Goal: Task Accomplishment & Management: Manage account settings

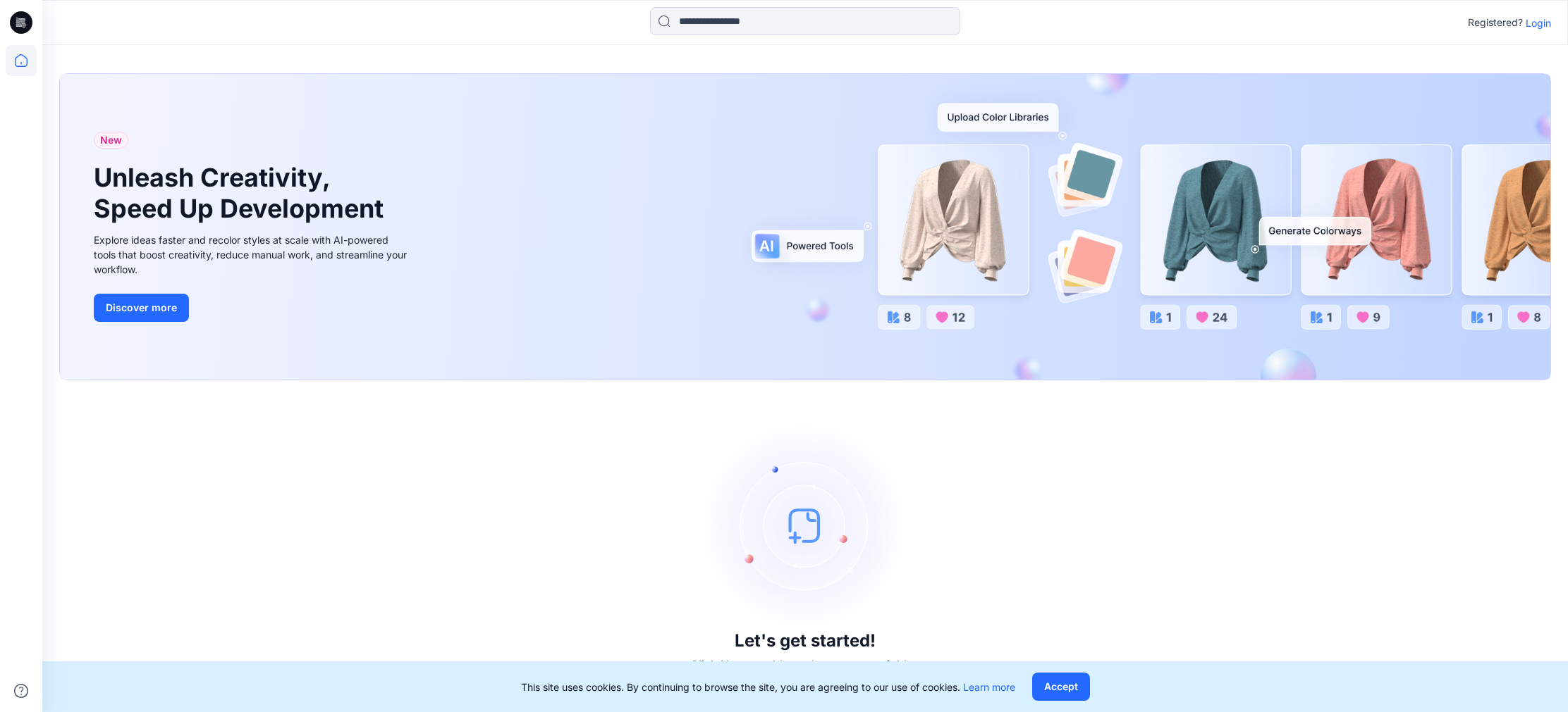
click at [1541, 23] on p "Login" at bounding box center [1538, 23] width 26 height 15
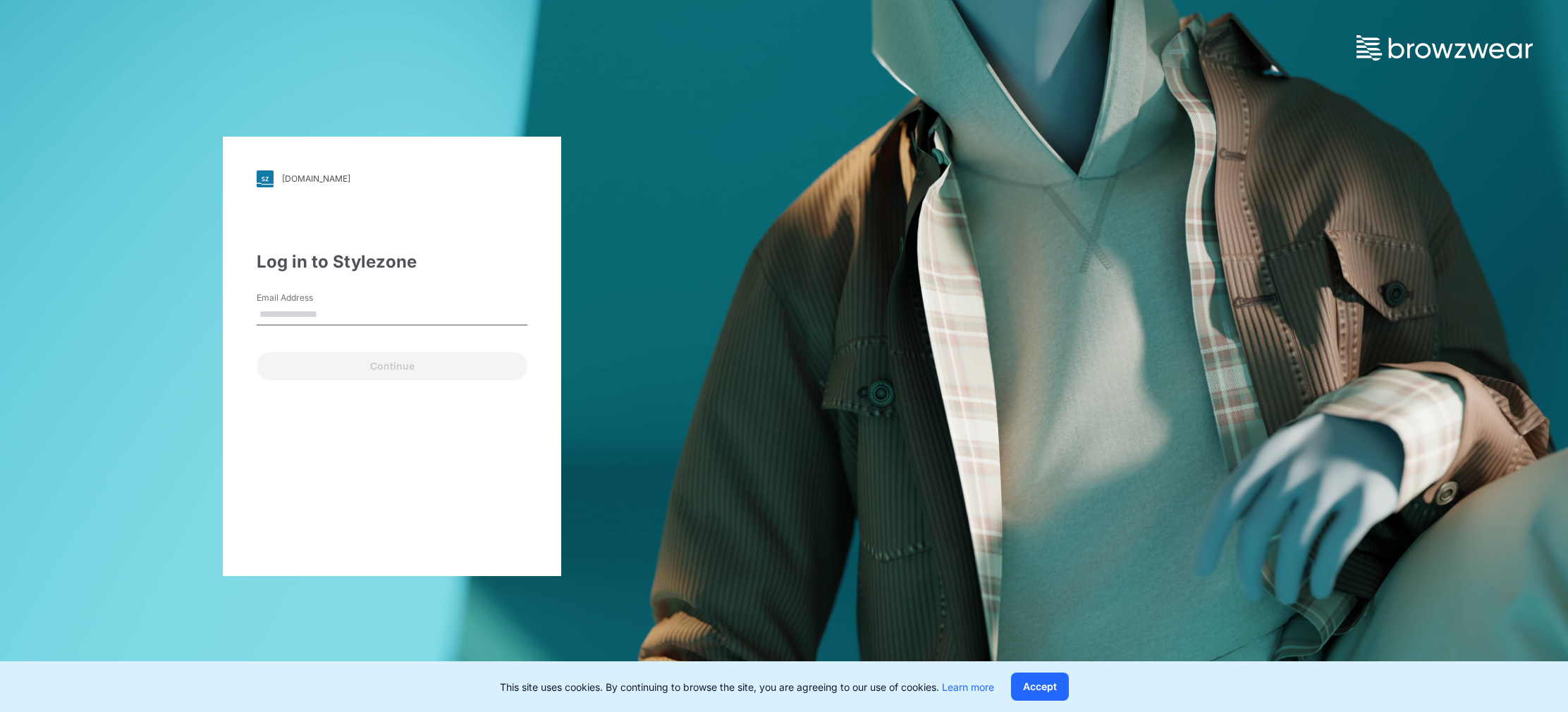
type input "**********"
click at [389, 365] on button "Continue" at bounding box center [392, 366] width 271 height 28
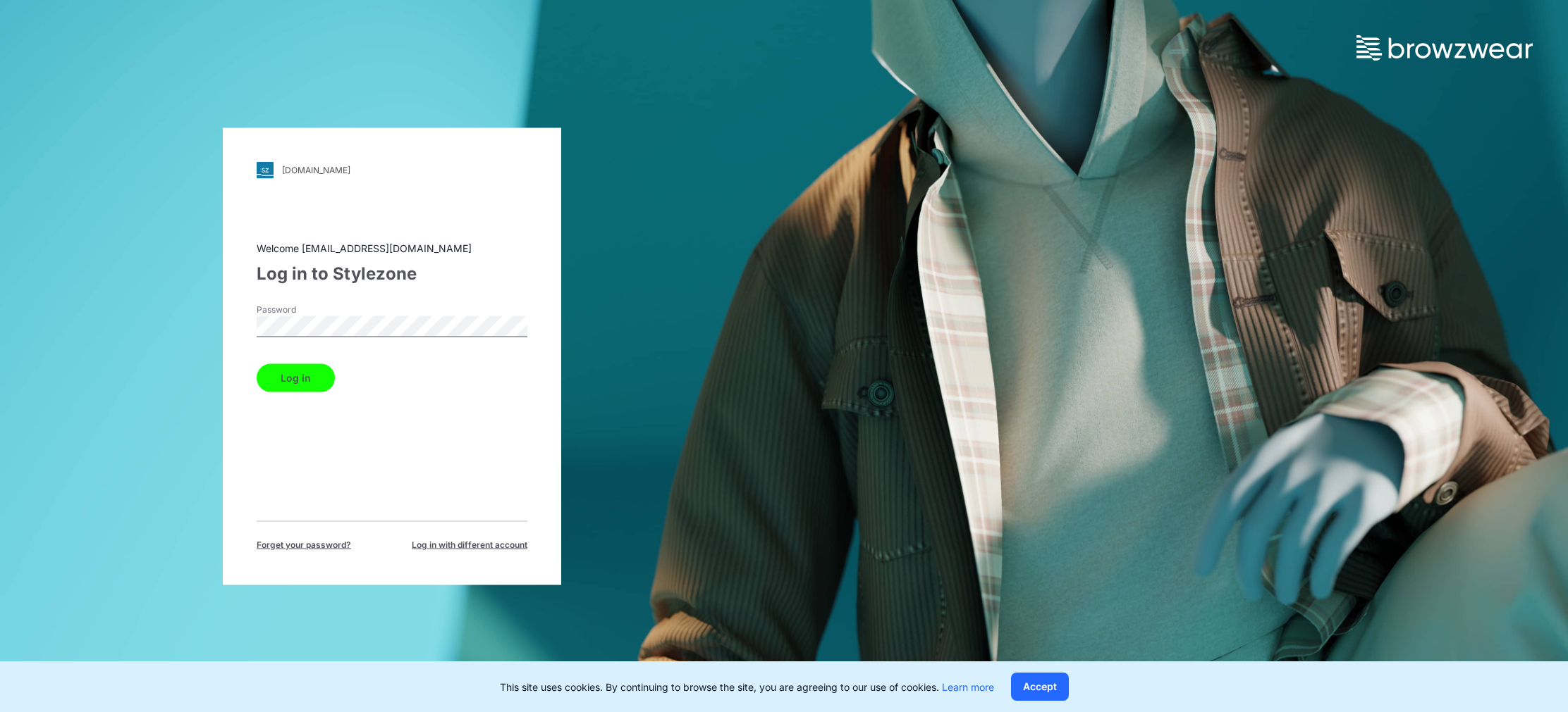
click at [296, 377] on button "Log in" at bounding box center [296, 378] width 78 height 28
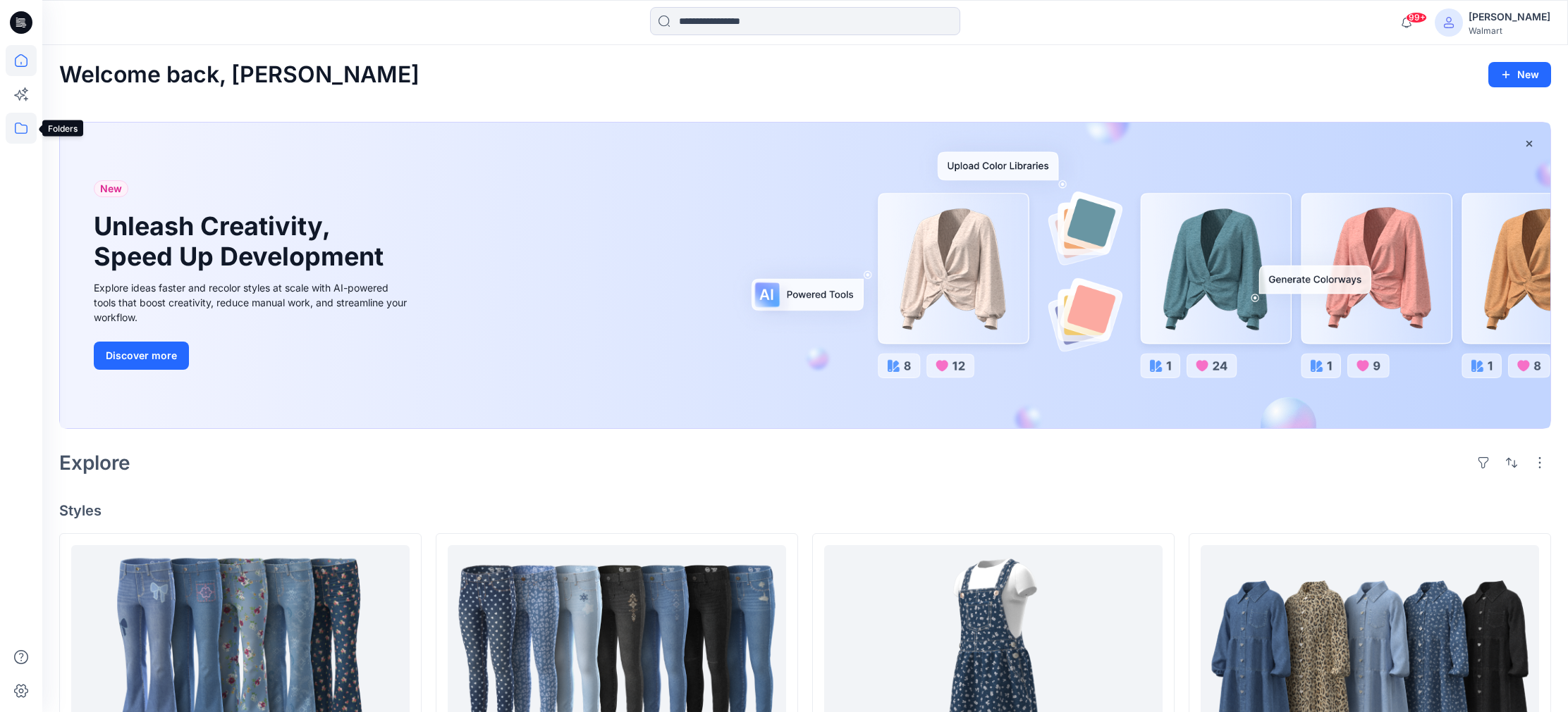
click at [20, 128] on icon at bounding box center [20, 127] width 31 height 31
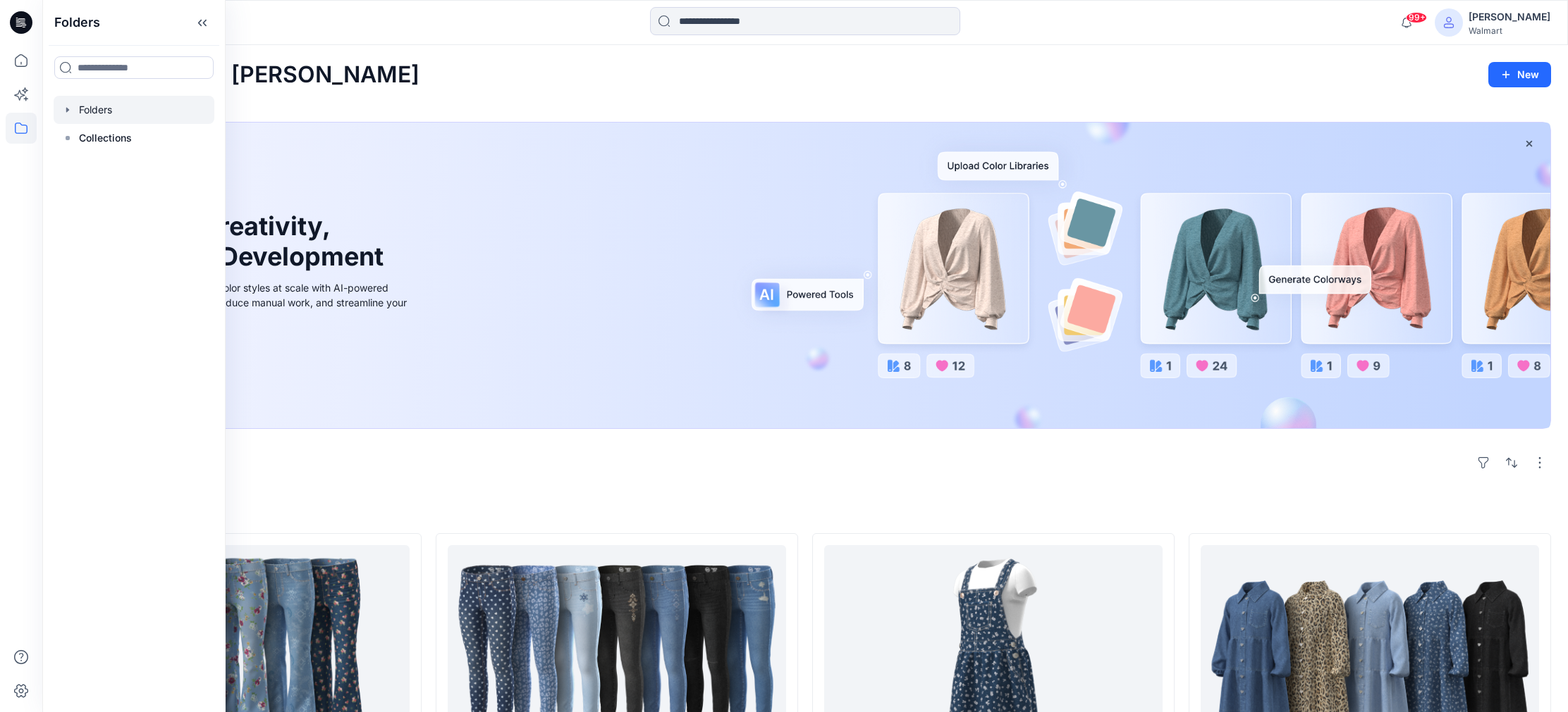
click at [107, 112] on div at bounding box center [135, 110] width 161 height 28
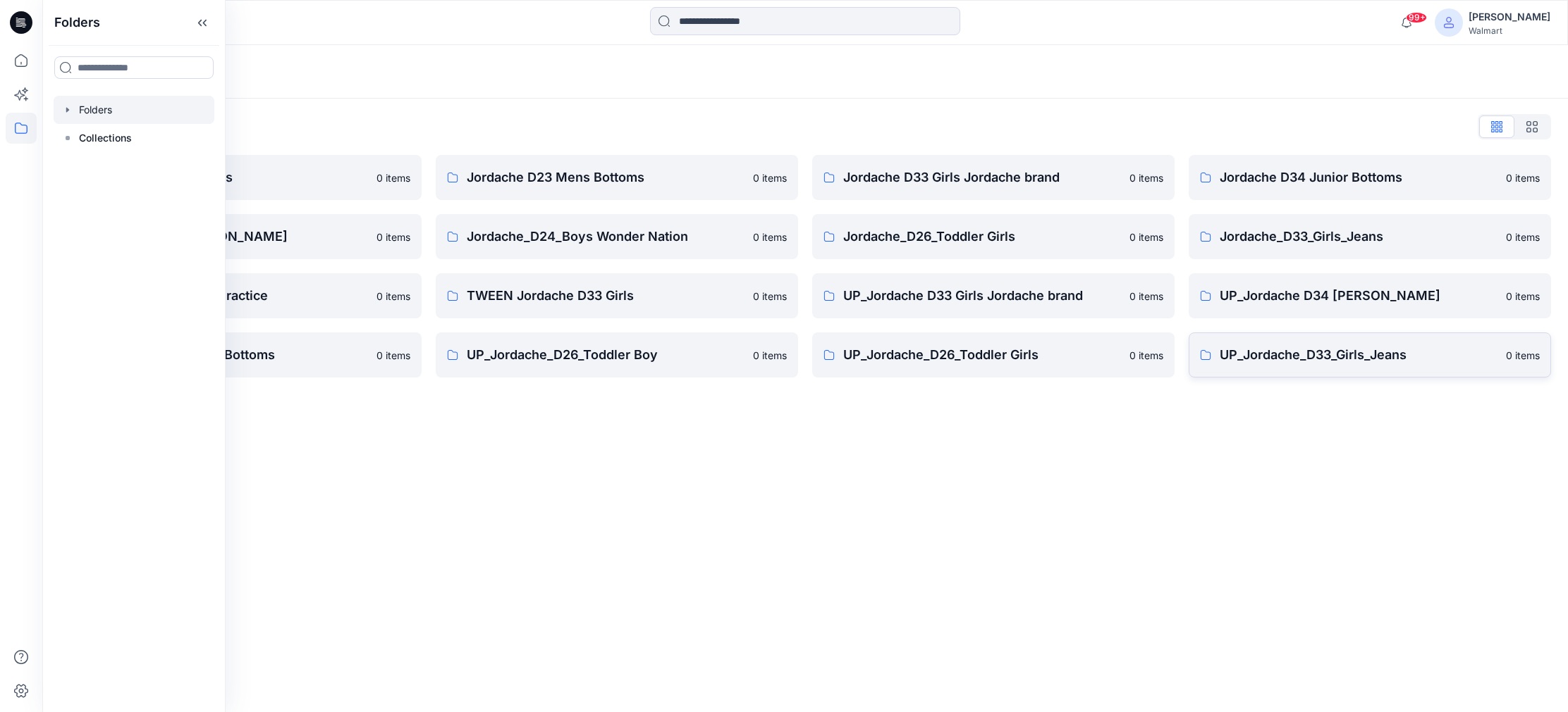
click at [1323, 361] on p "UP_Jordache_D33_Girls_Jeans" at bounding box center [1358, 355] width 278 height 19
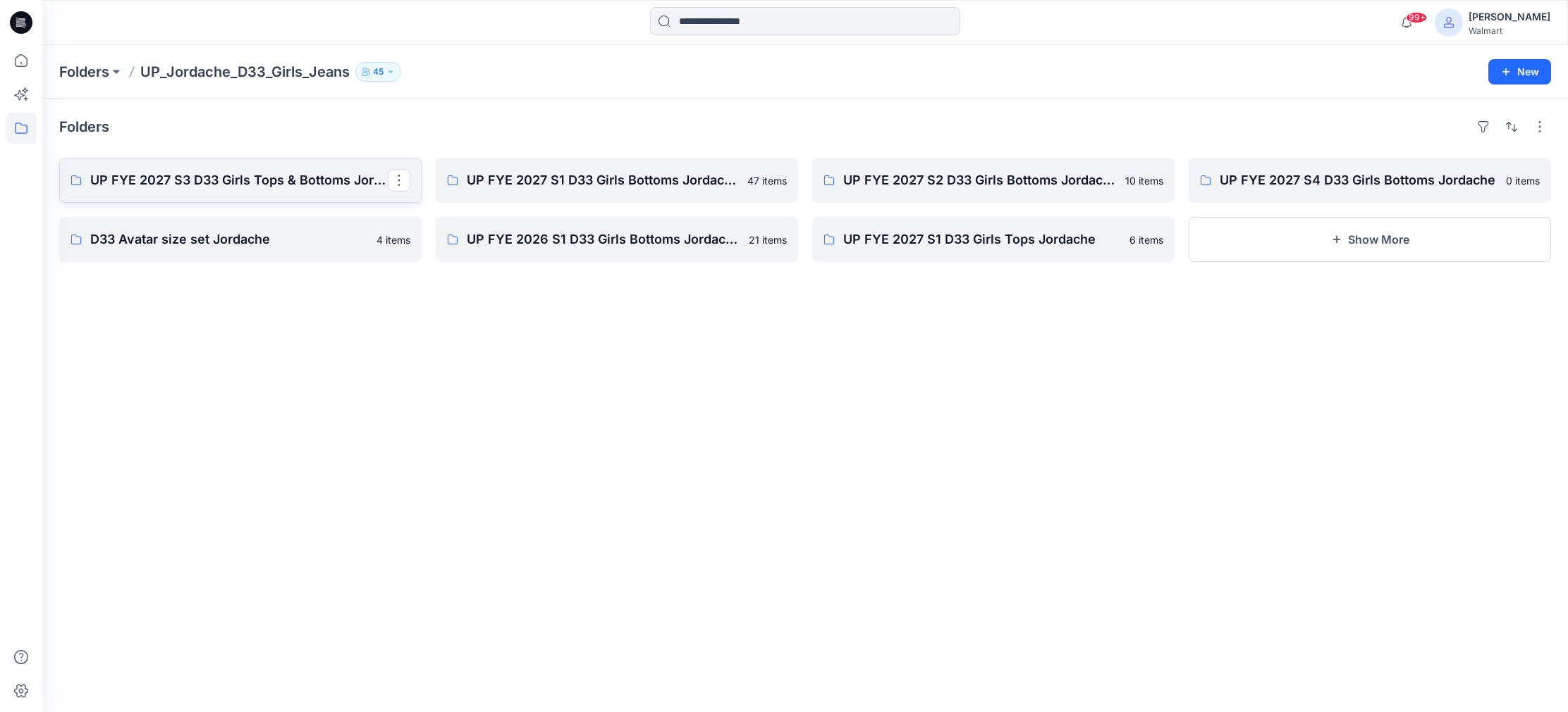
click at [215, 188] on p "UP FYE 2027 S3 D33 Girls Tops & Bottoms Jordache" at bounding box center [239, 180] width 297 height 19
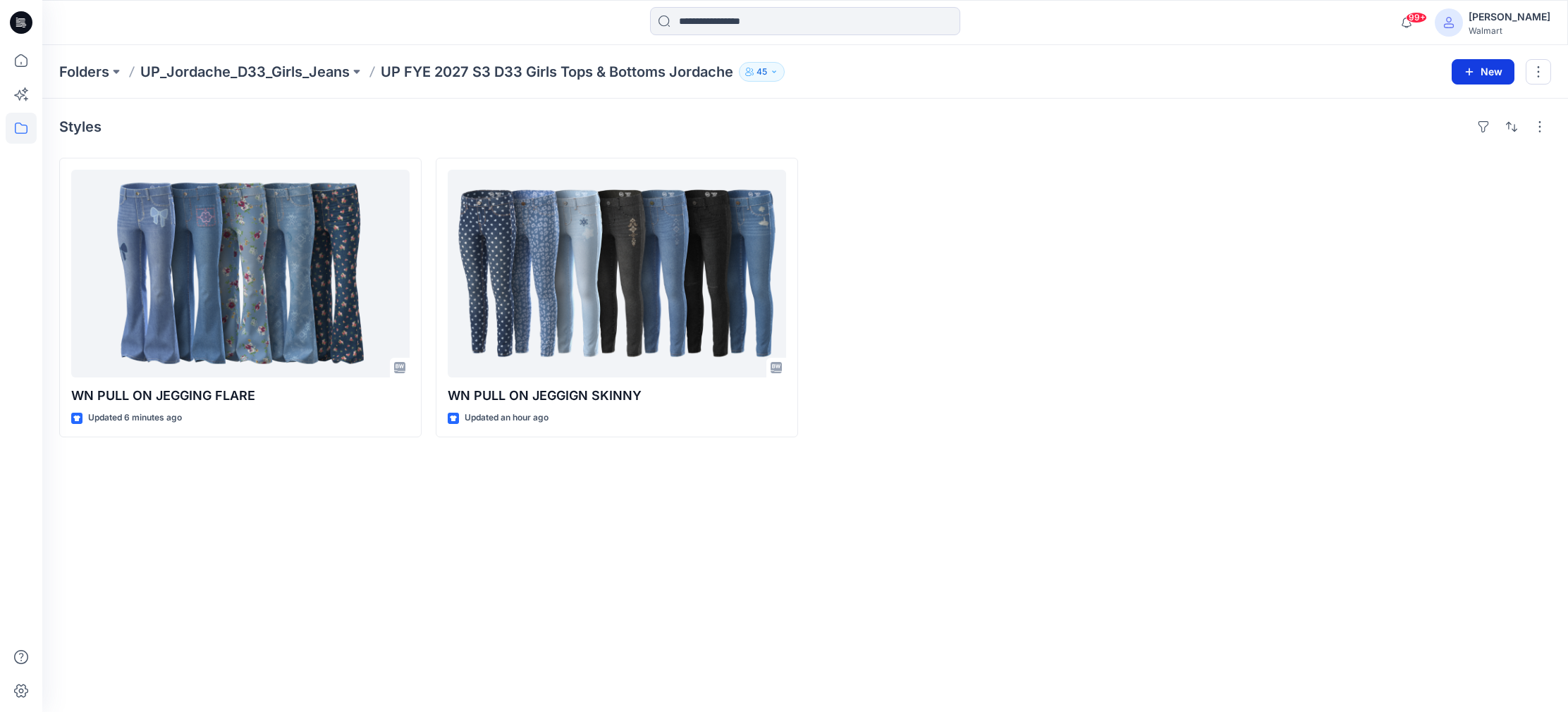
click at [1492, 72] on button "New" at bounding box center [1482, 72] width 63 height 26
click at [1434, 136] on p "New Folder" at bounding box center [1441, 134] width 52 height 15
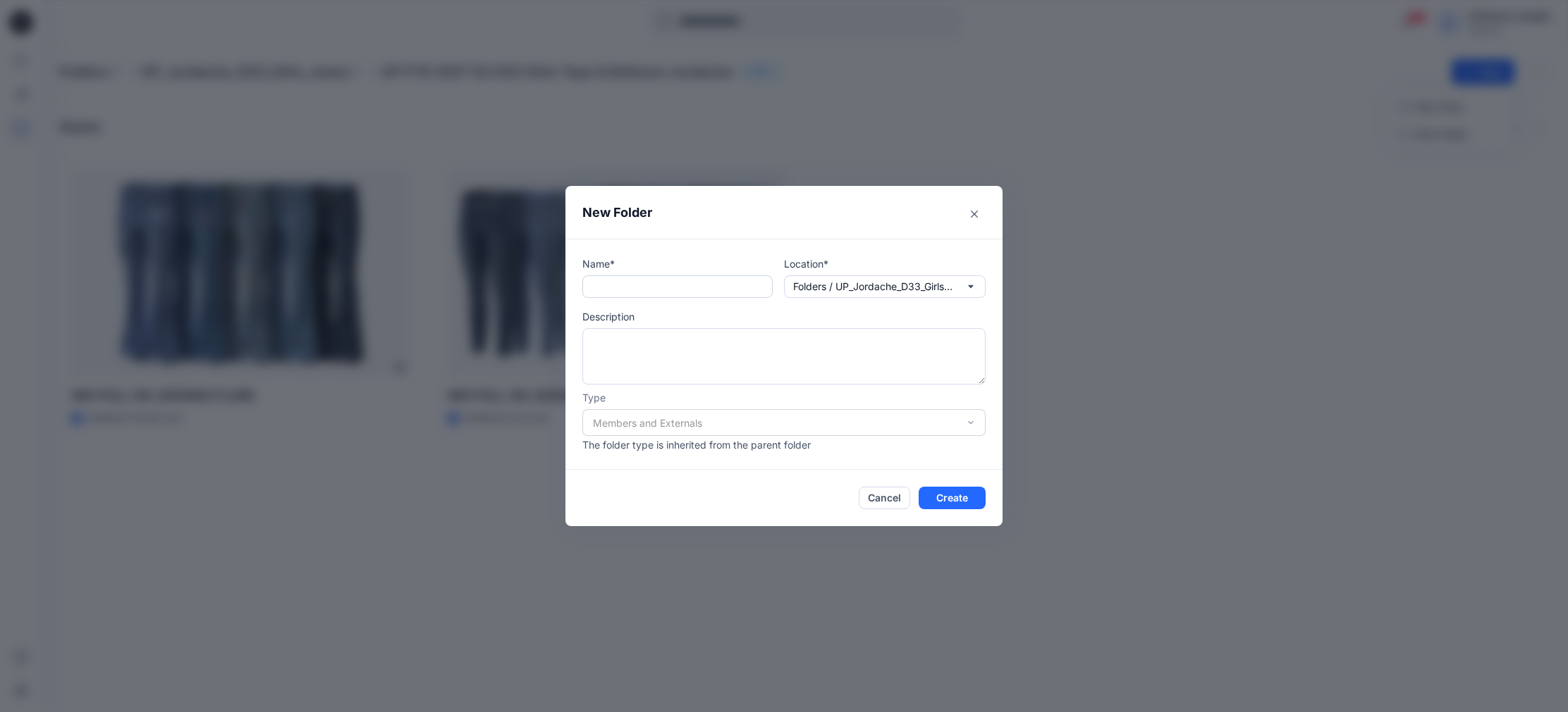
click at [664, 282] on input "text" at bounding box center [677, 286] width 190 height 22
type input "********"
click at [975, 287] on icon "button" at bounding box center [971, 287] width 12 height 11
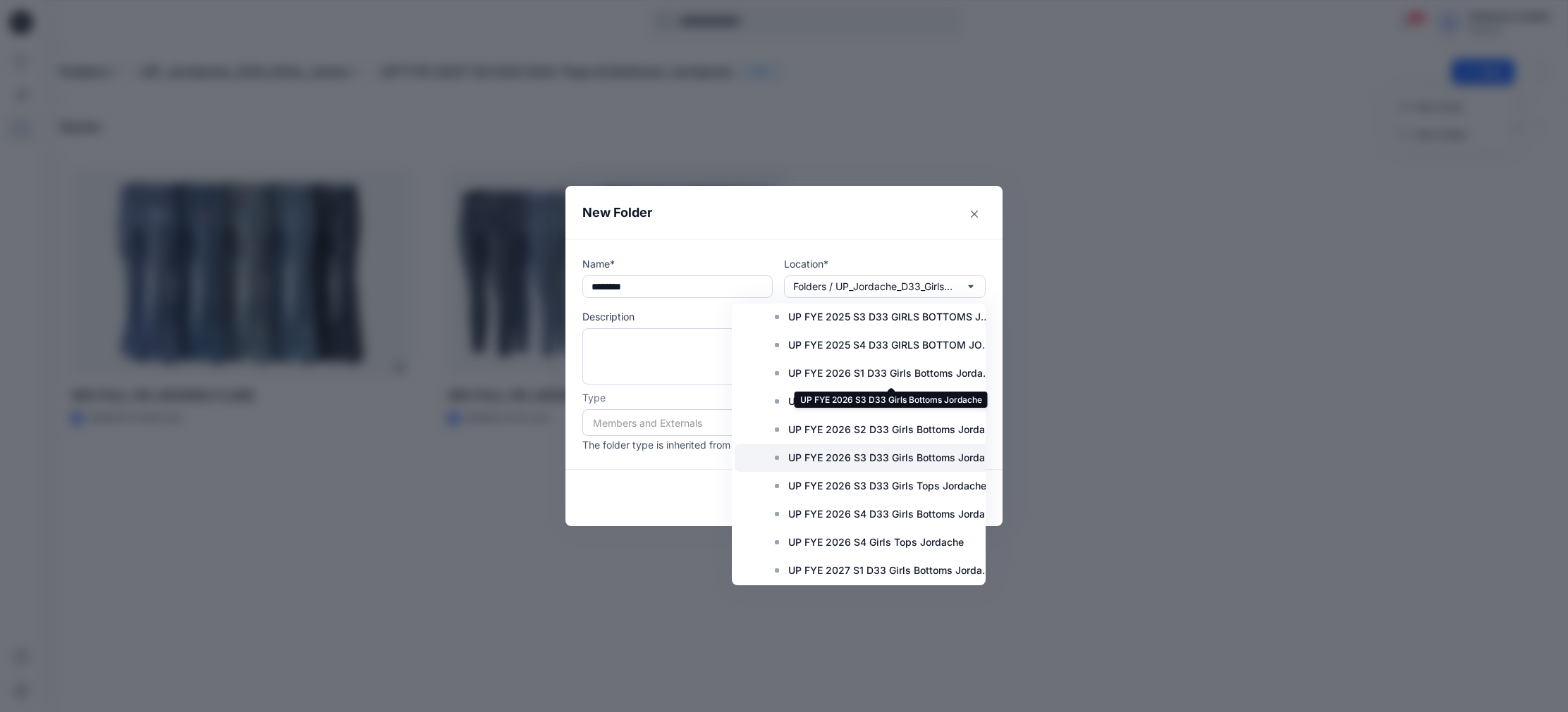
scroll to position [1093, 0]
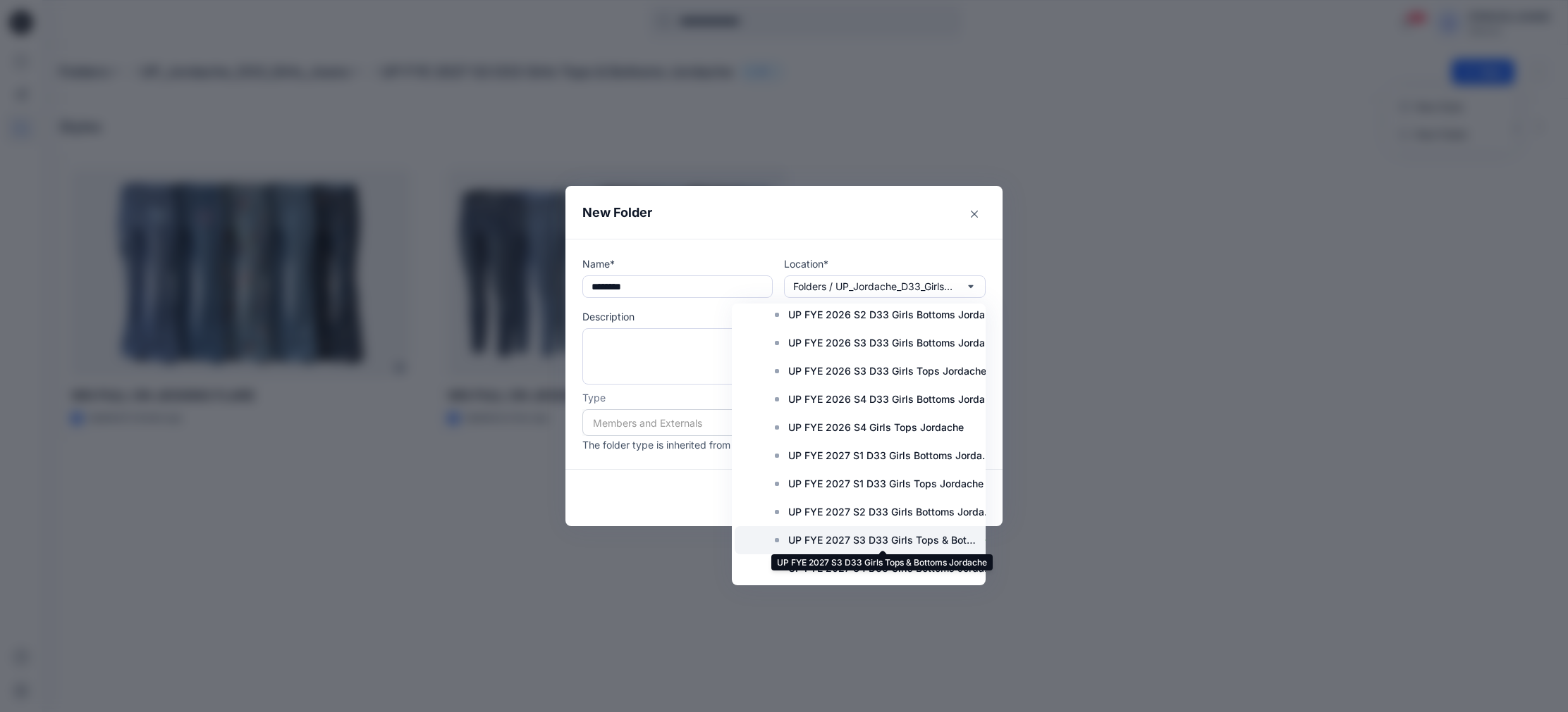
click at [924, 540] on p "UP FYE 2027 S3 D33 Girls Tops & Bottoms Jordache" at bounding box center [882, 540] width 188 height 17
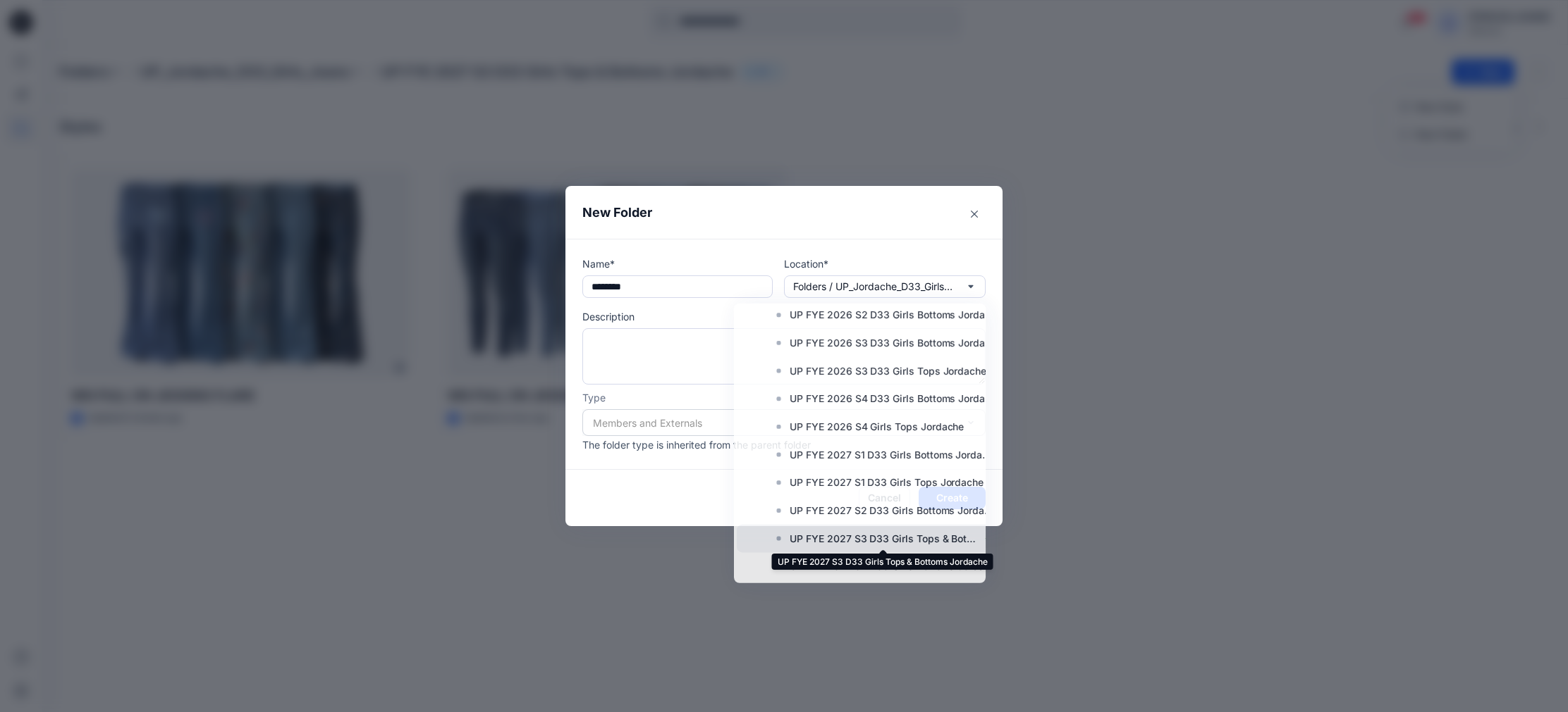
scroll to position [0, 0]
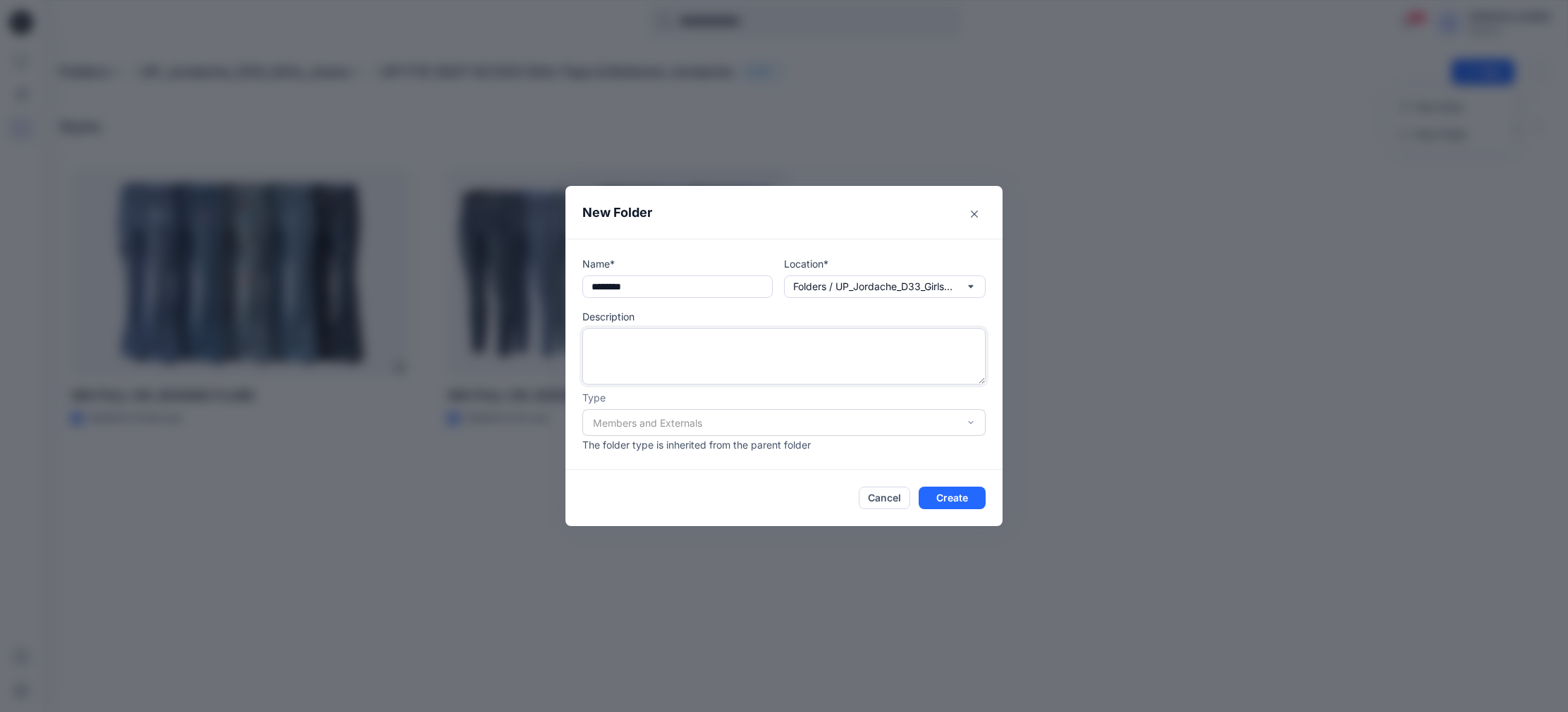
click at [620, 341] on textarea at bounding box center [784, 356] width 404 height 57
click at [947, 497] on button "Create" at bounding box center [952, 497] width 67 height 22
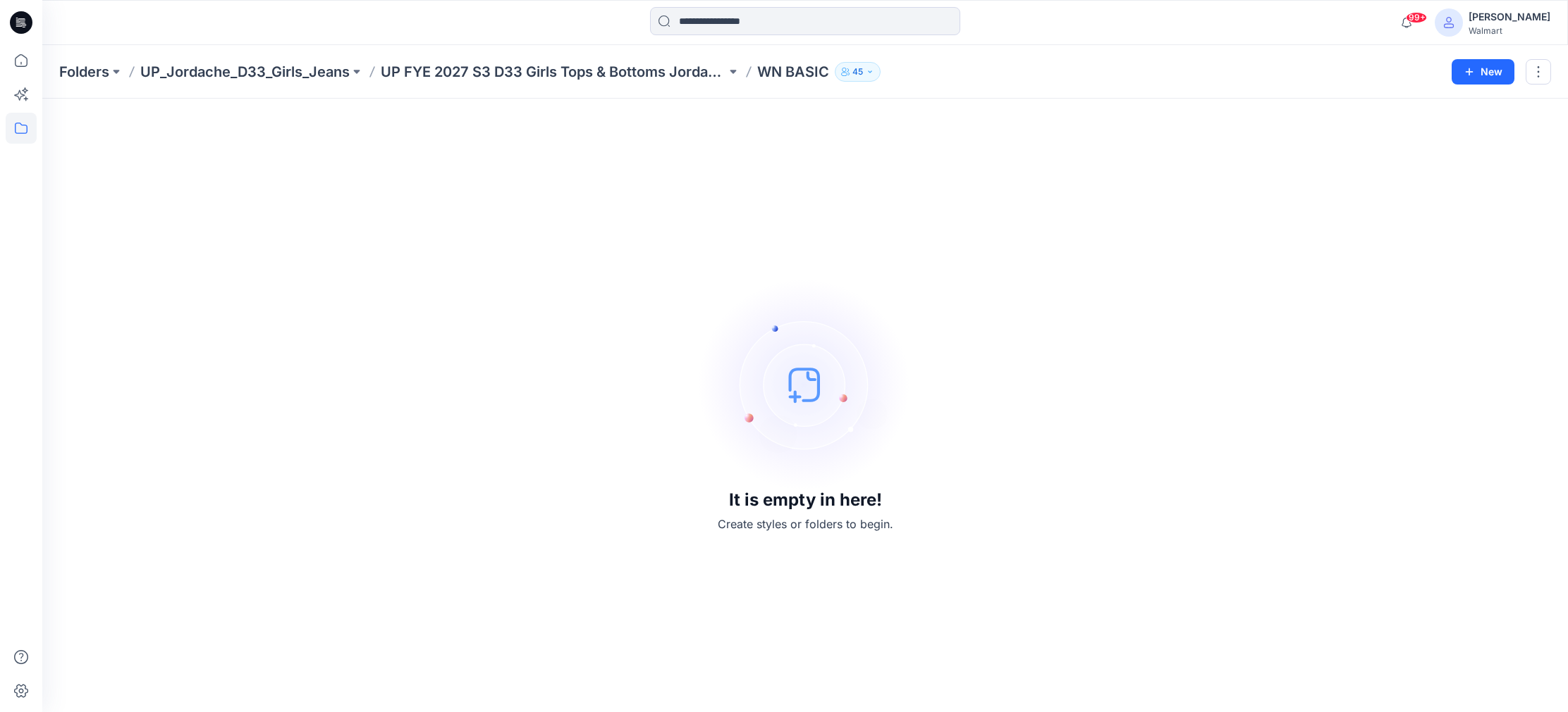
click at [350, 69] on p "UP_Jordache_D33_Girls_Jeans" at bounding box center [245, 72] width 210 height 19
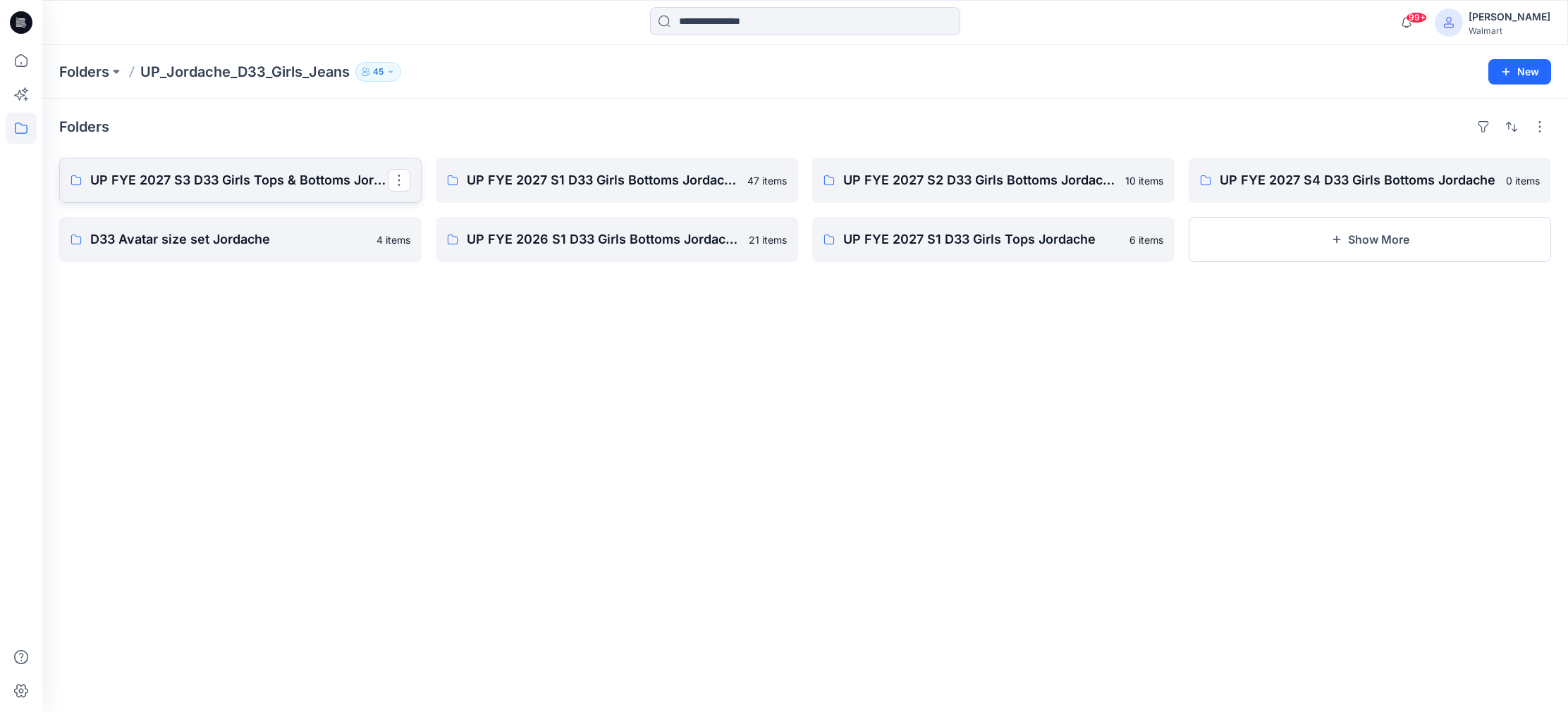
click at [270, 186] on p "UP FYE 2027 S3 D33 Girls Tops & Bottoms Jordache" at bounding box center [239, 180] width 297 height 19
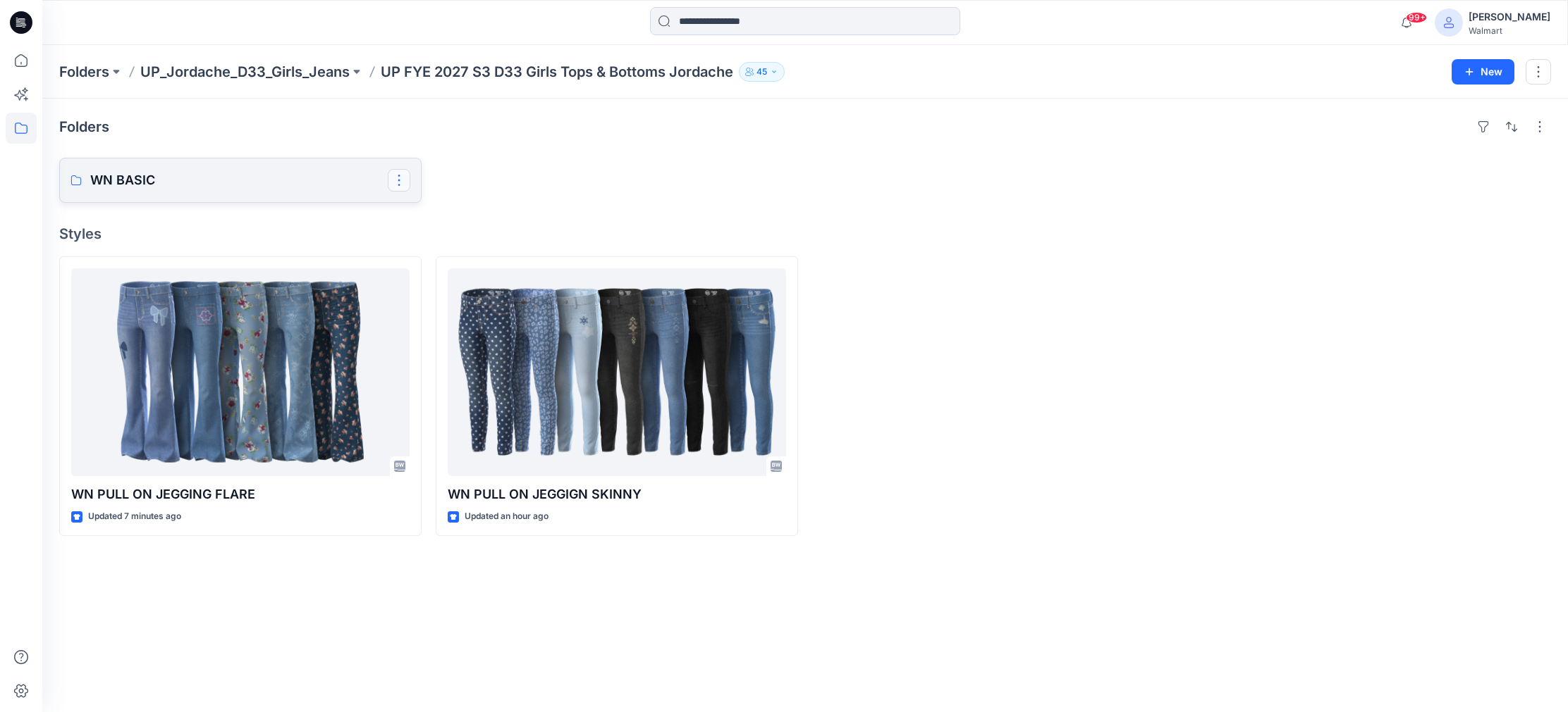
click at [396, 183] on button "button" at bounding box center [398, 180] width 22 height 22
click at [188, 182] on p "WN BASIC" at bounding box center [239, 180] width 297 height 19
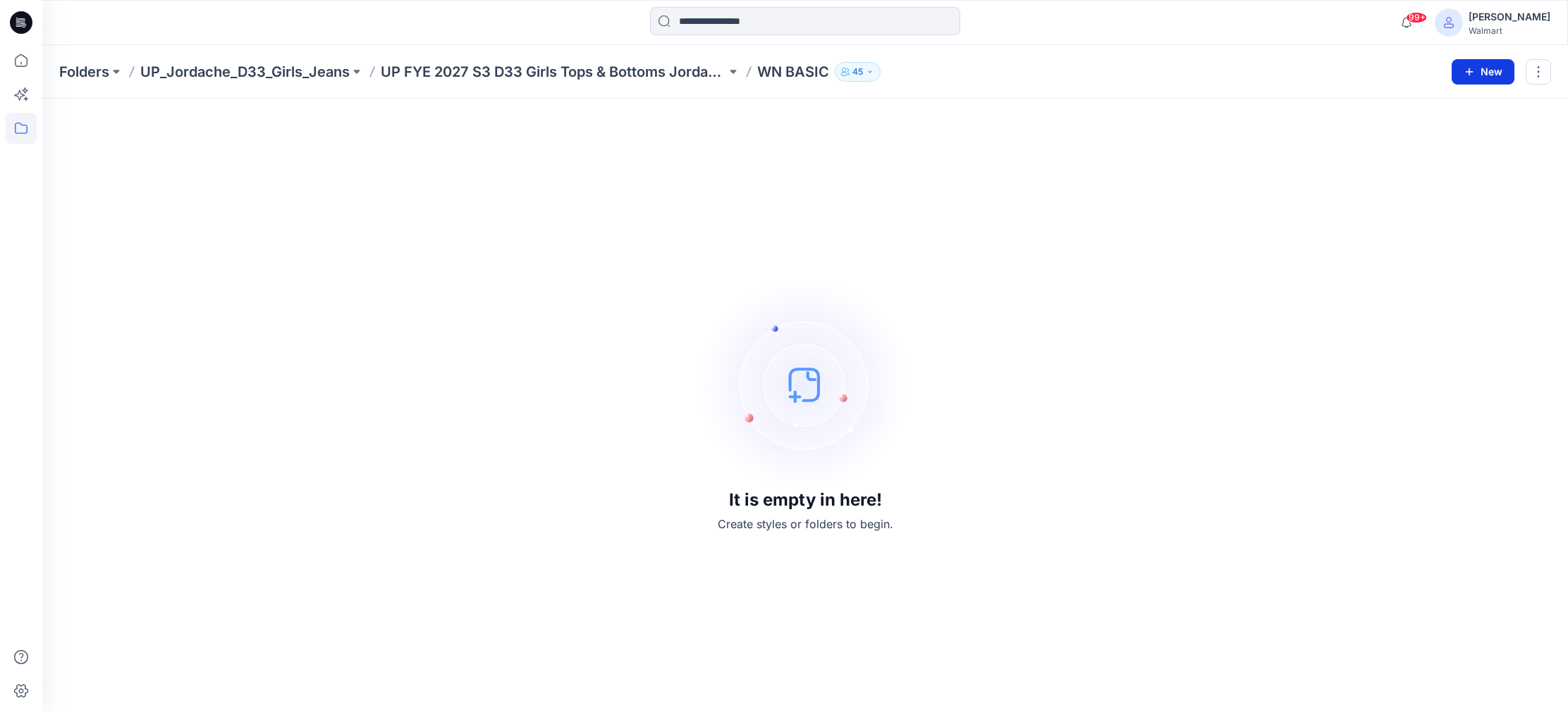
click at [1487, 75] on button "New" at bounding box center [1482, 72] width 63 height 26
click at [1445, 107] on p "New Style" at bounding box center [1439, 107] width 47 height 17
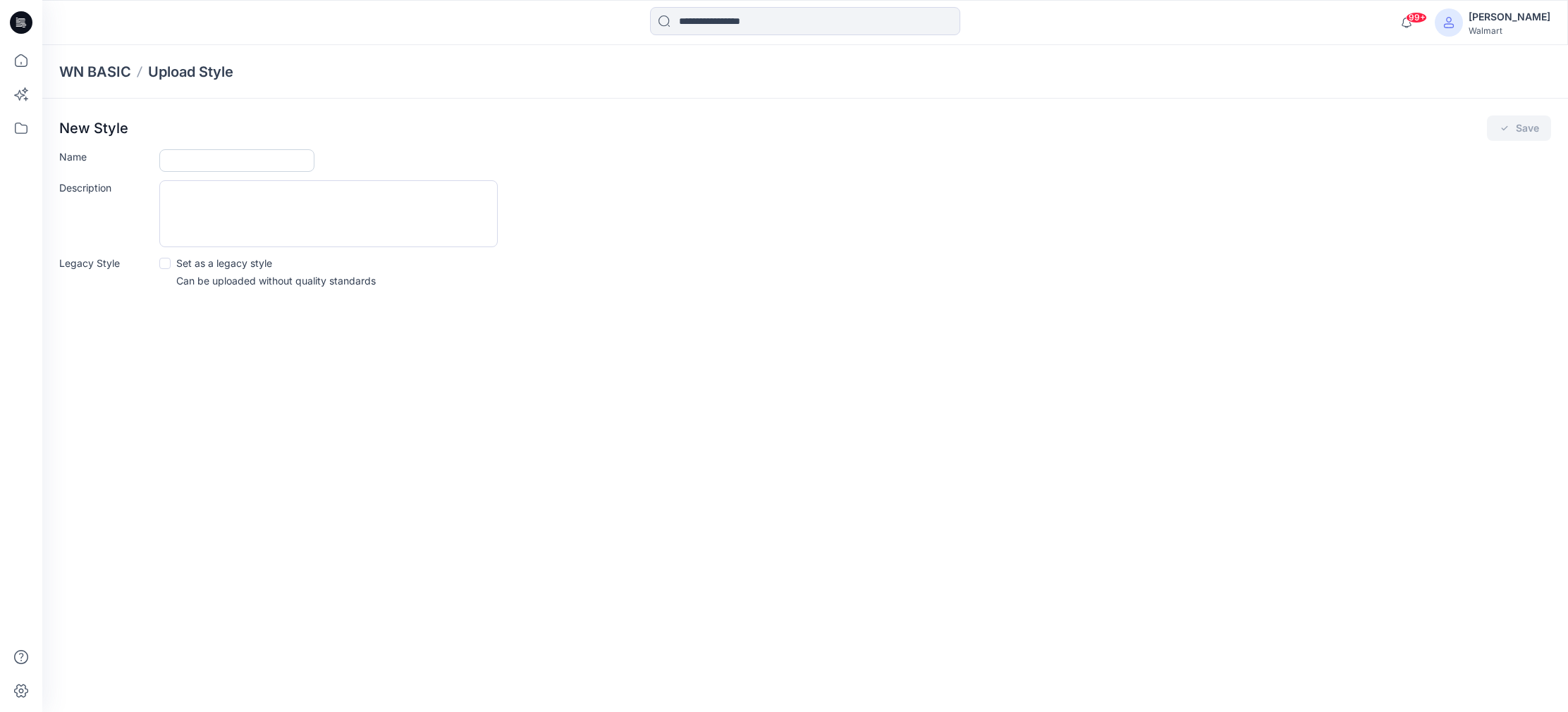
click at [188, 165] on input "Name" at bounding box center [236, 160] width 155 height 22
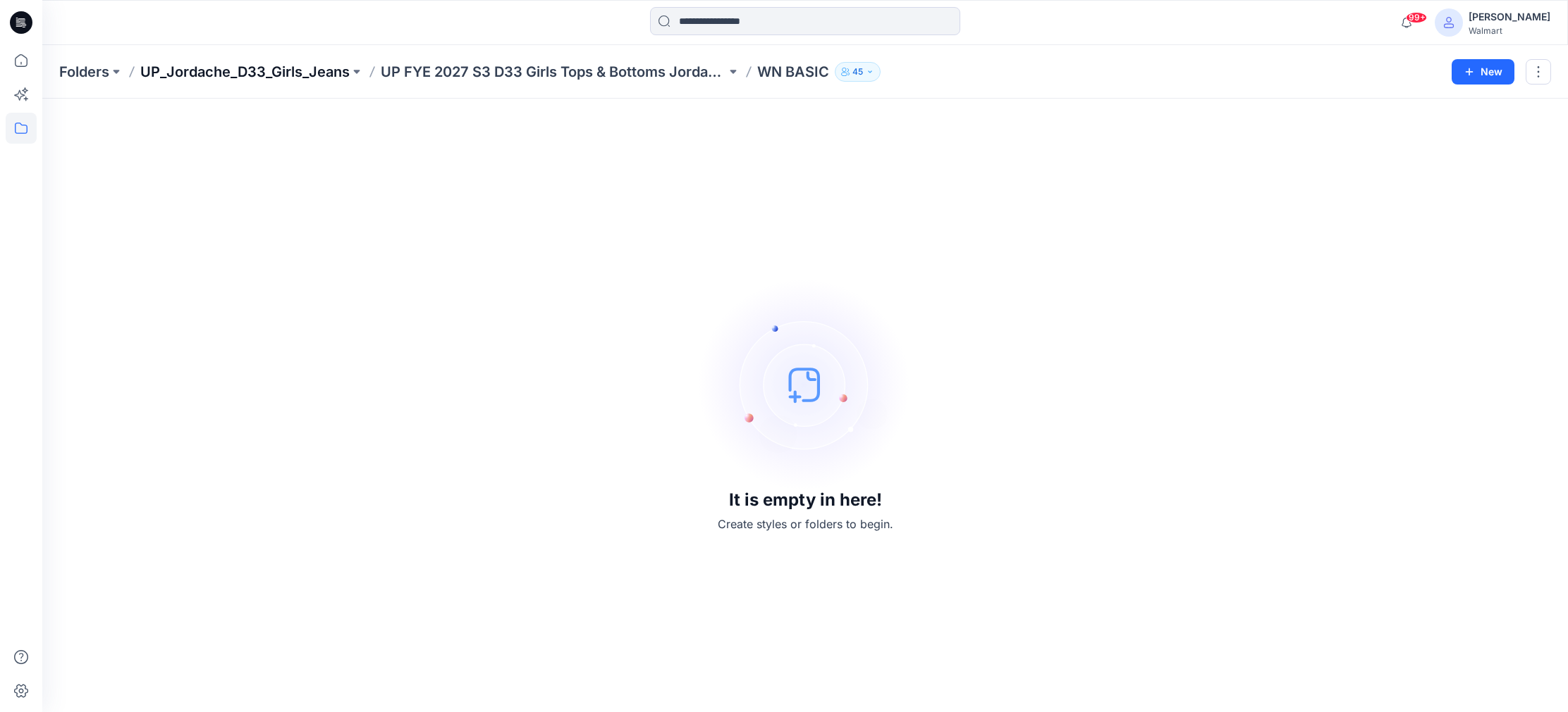
click at [307, 80] on p "UP_Jordache_D33_Girls_Jeans" at bounding box center [245, 72] width 210 height 19
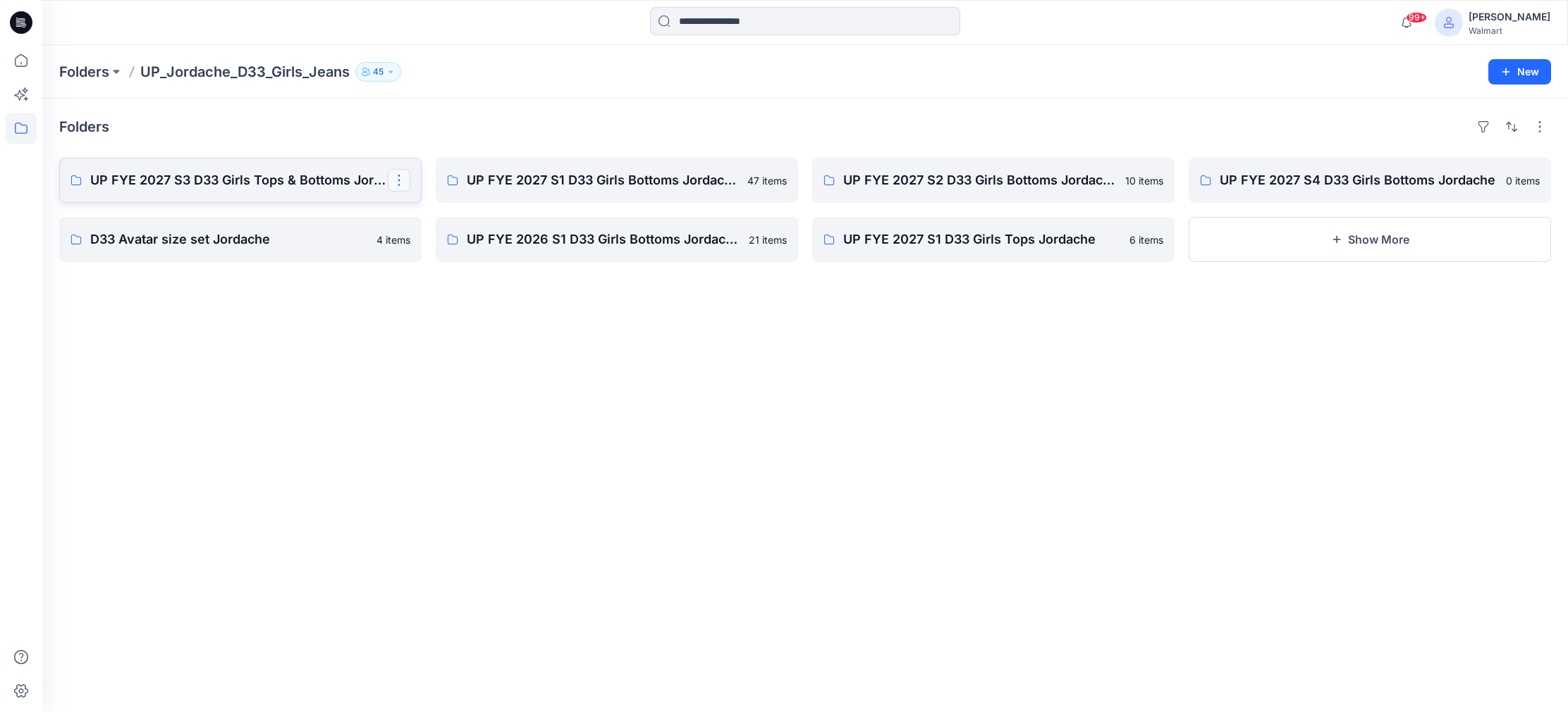
click at [396, 182] on button "button" at bounding box center [398, 180] width 22 height 22
click at [423, 213] on p "Edit" at bounding box center [425, 213] width 18 height 15
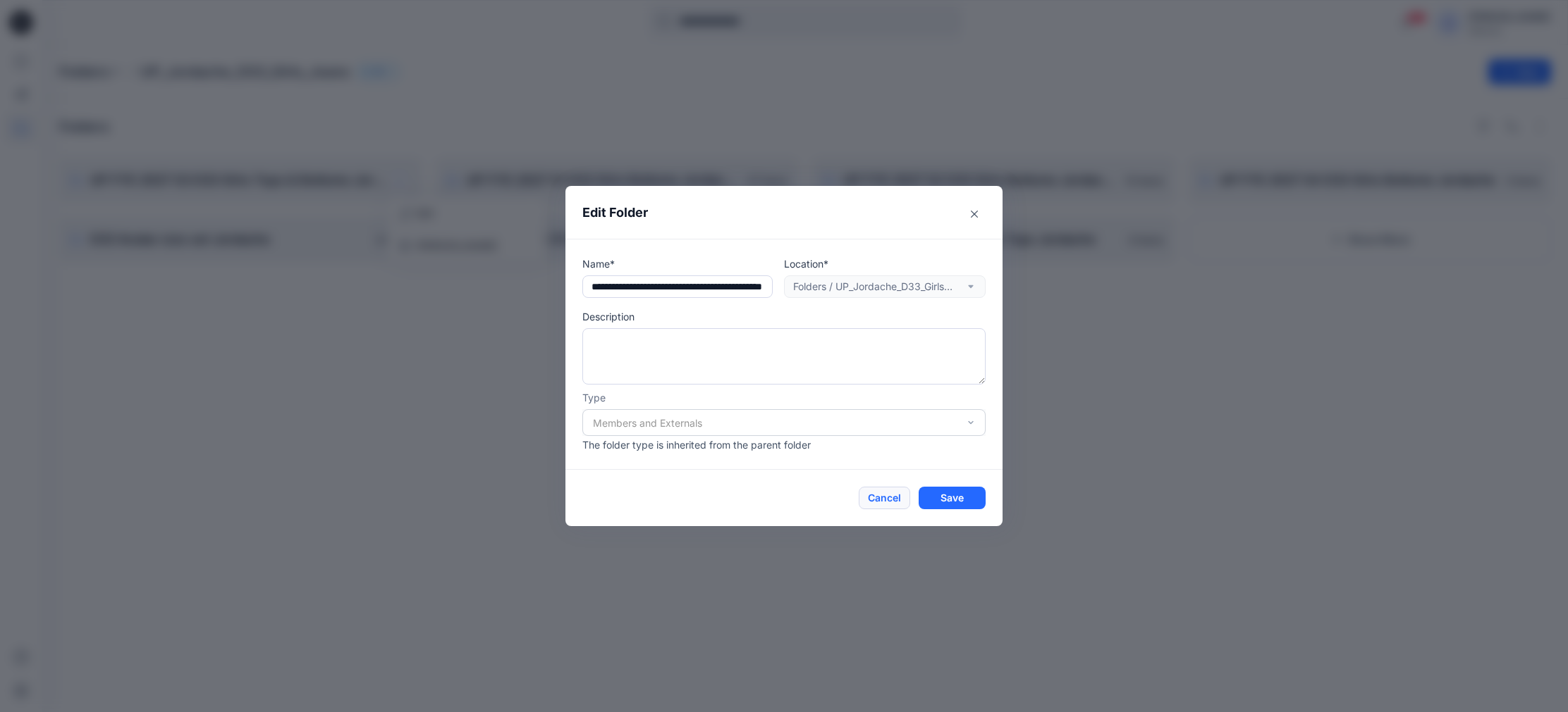
click at [880, 498] on button "Cancel" at bounding box center [884, 497] width 51 height 22
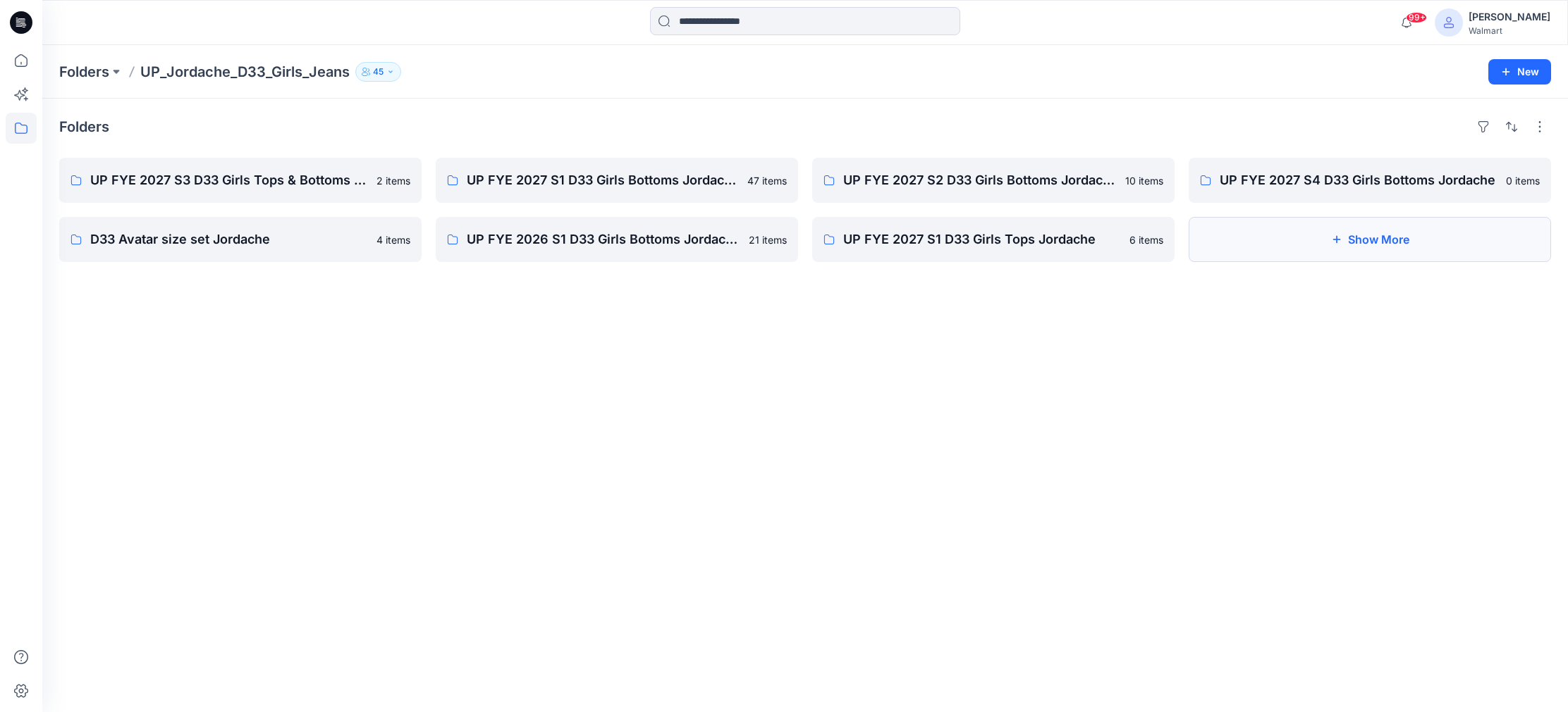
click at [1338, 240] on icon "button" at bounding box center [1336, 239] width 12 height 11
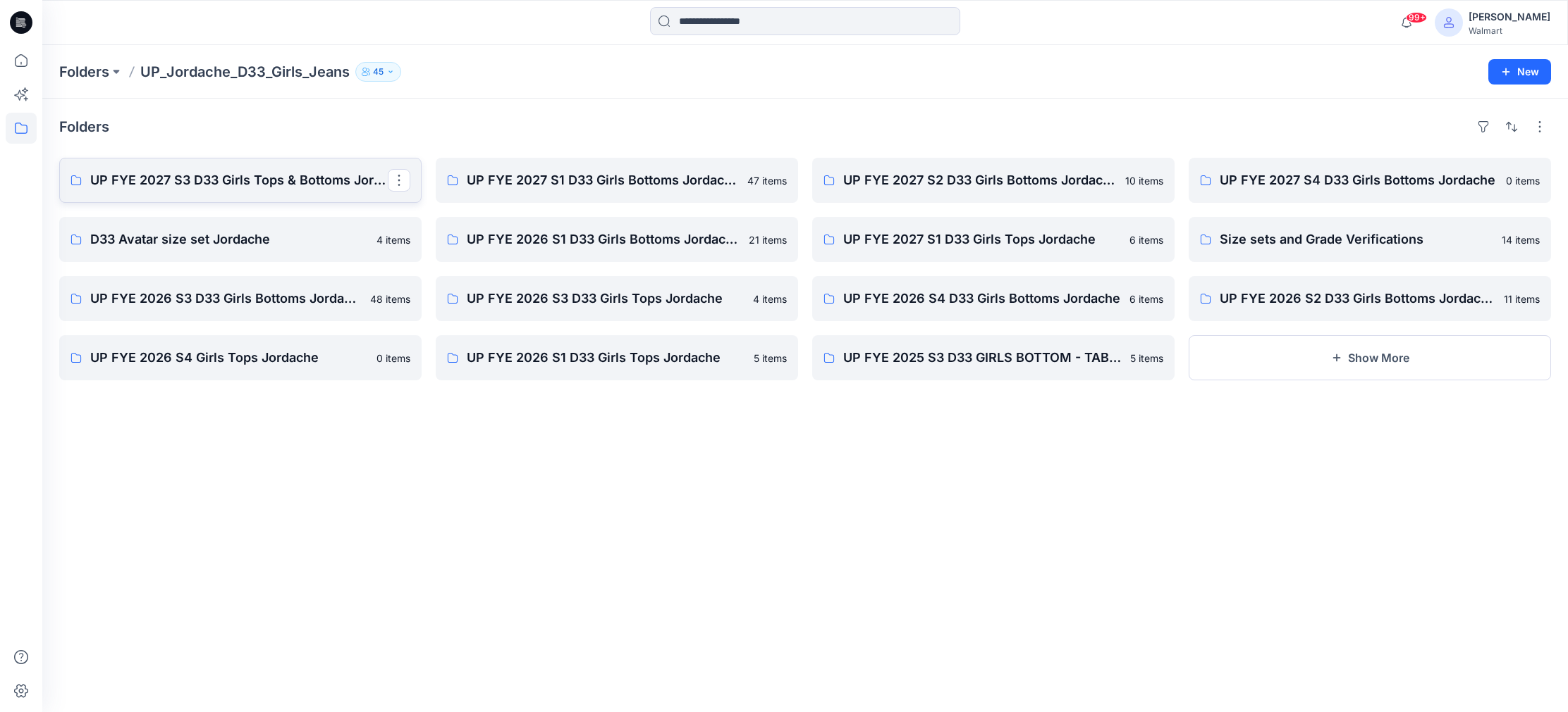
click at [268, 179] on p "UP FYE 2027 S3 D33 Girls Tops & Bottoms Jordache" at bounding box center [239, 180] width 297 height 19
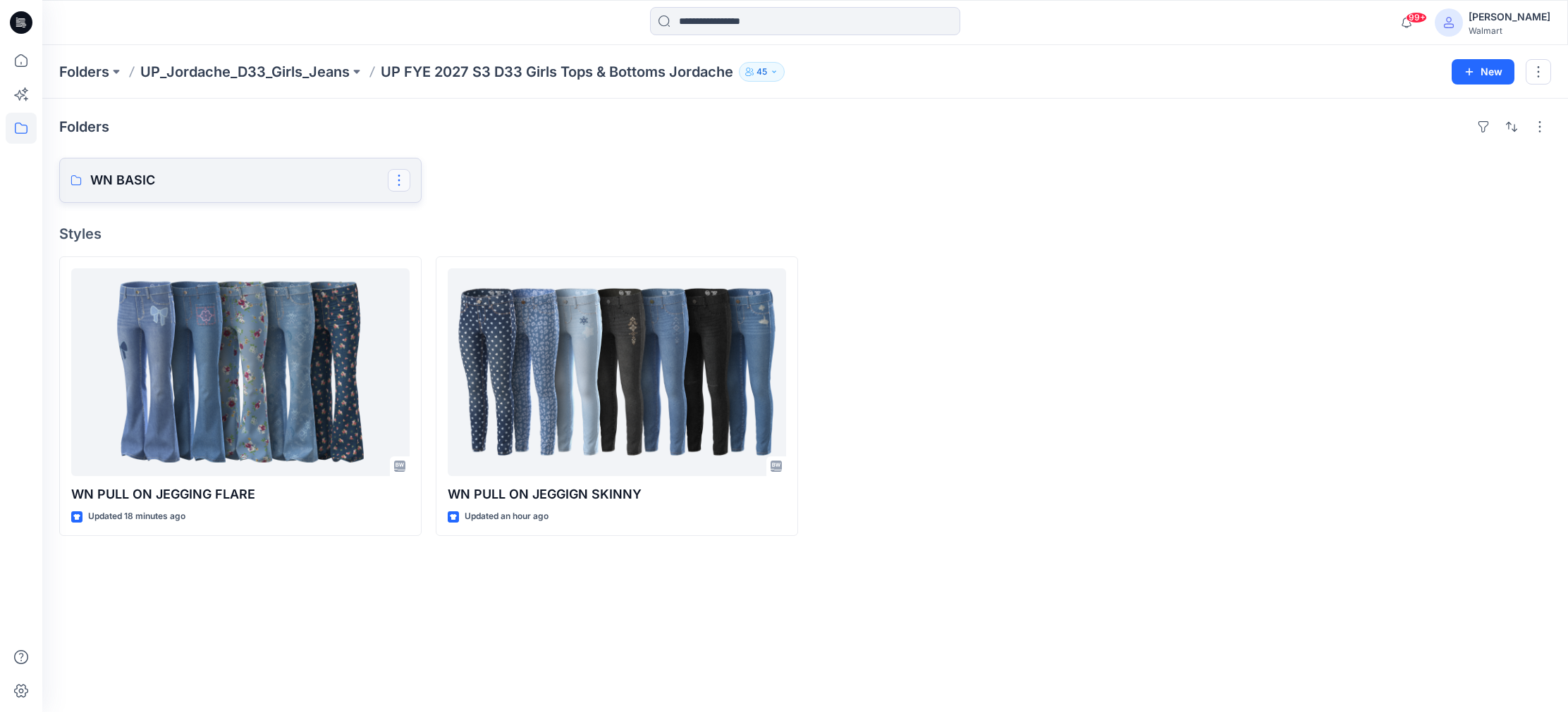
click at [397, 180] on button "button" at bounding box center [398, 180] width 22 height 22
click at [434, 244] on p "[PERSON_NAME]" at bounding box center [457, 245] width 81 height 15
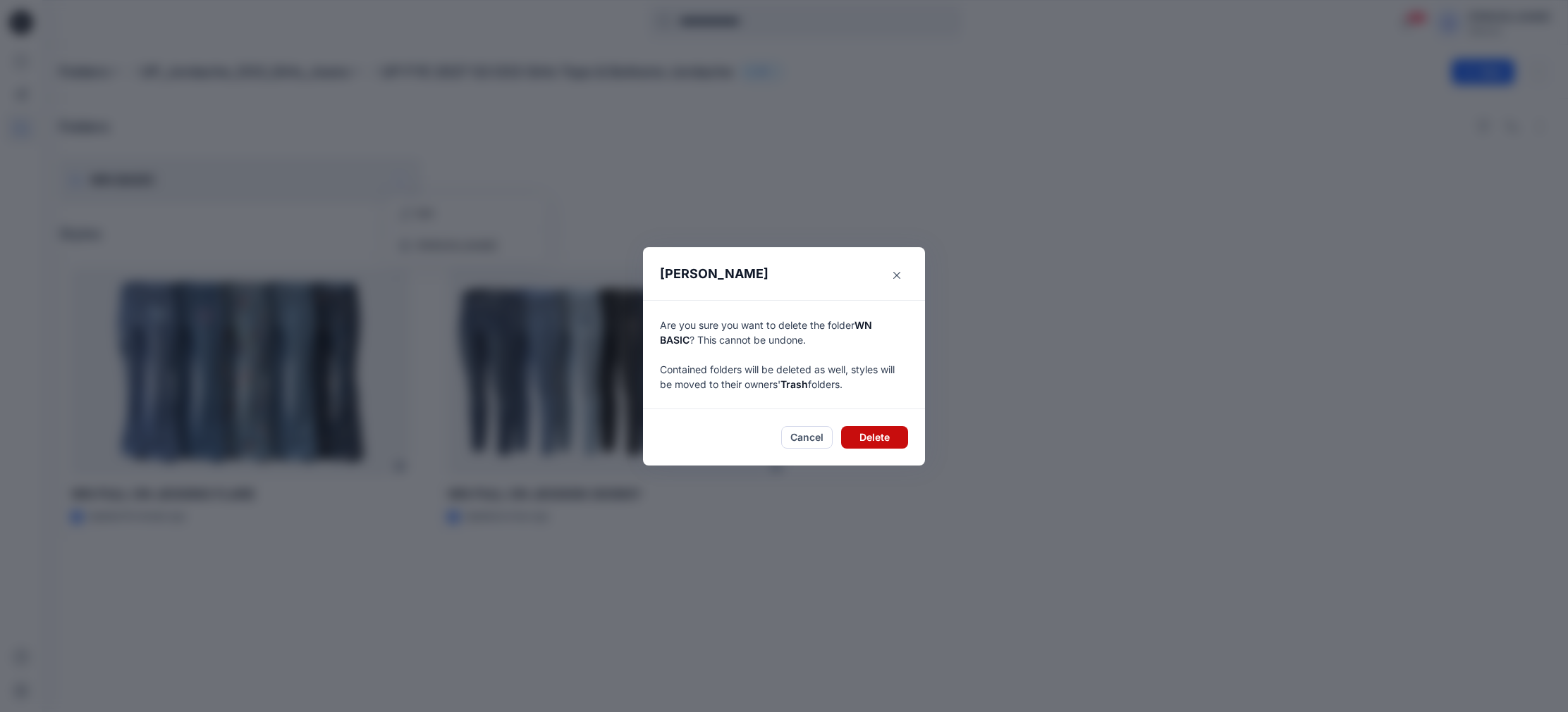
click at [863, 436] on button "Delete" at bounding box center [874, 437] width 67 height 22
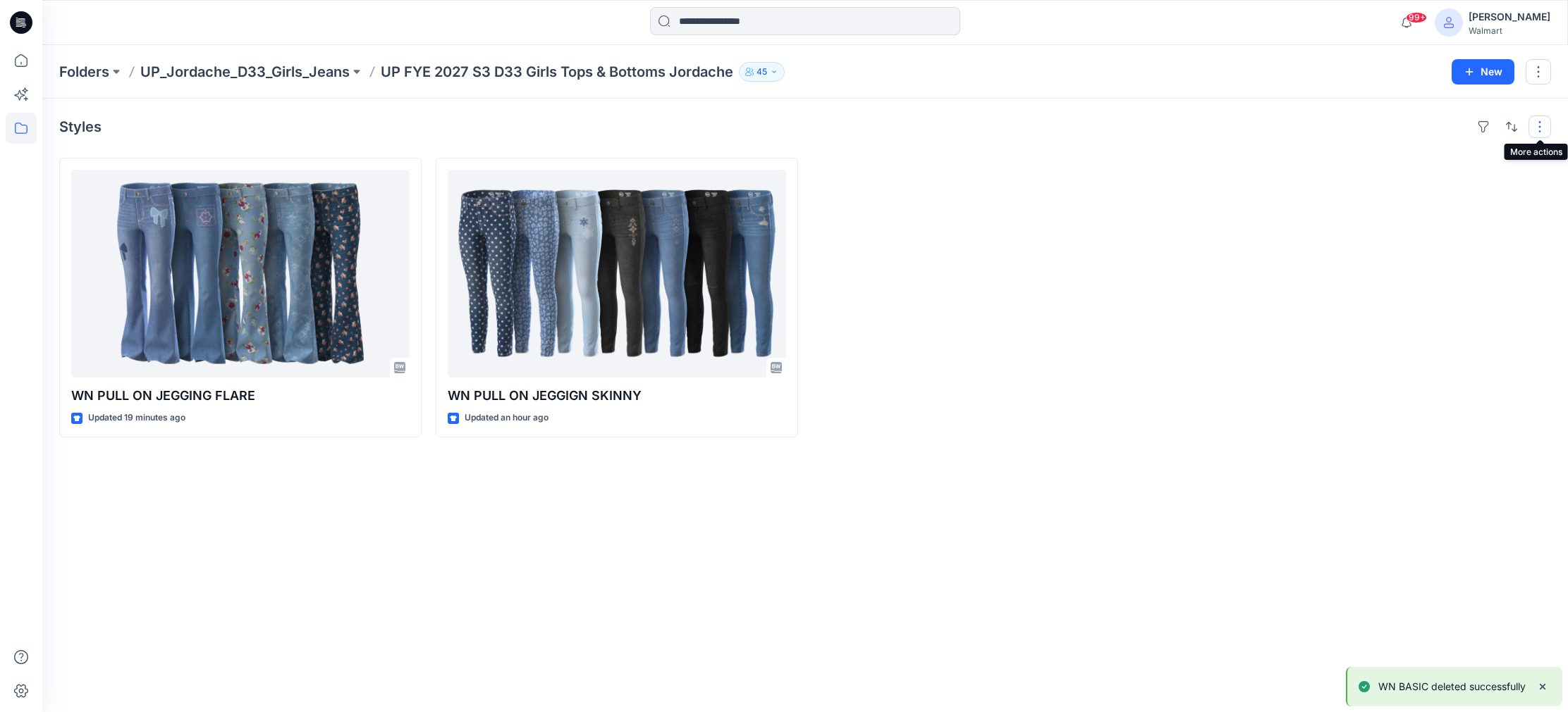
click at [1541, 130] on button "button" at bounding box center [1539, 126] width 22 height 22
